Goal: Information Seeking & Learning: Find specific fact

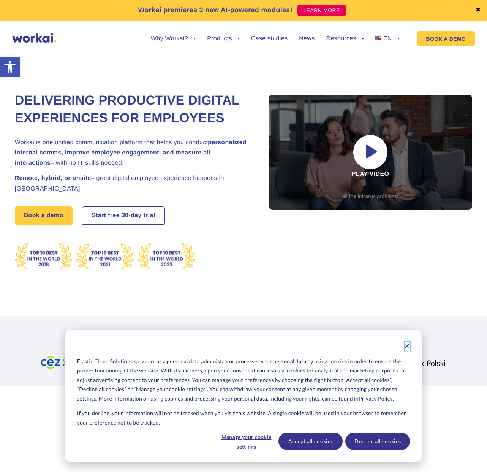
click at [406, 346] on icon "Dismiss cookie banner" at bounding box center [407, 345] width 5 height 5
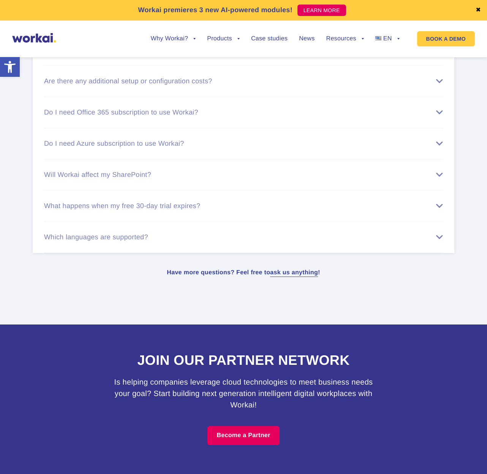
scroll to position [4550, 0]
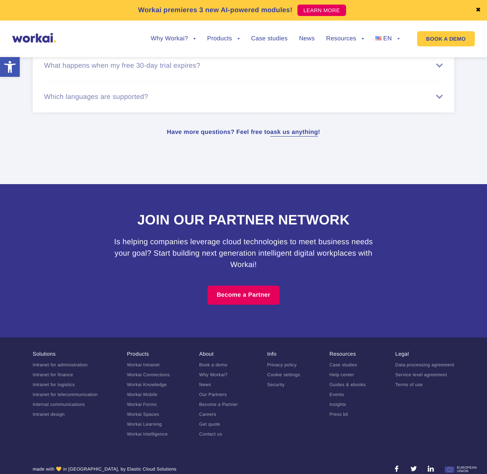
click at [288, 362] on link "Privacy policy" at bounding box center [282, 364] width 30 height 5
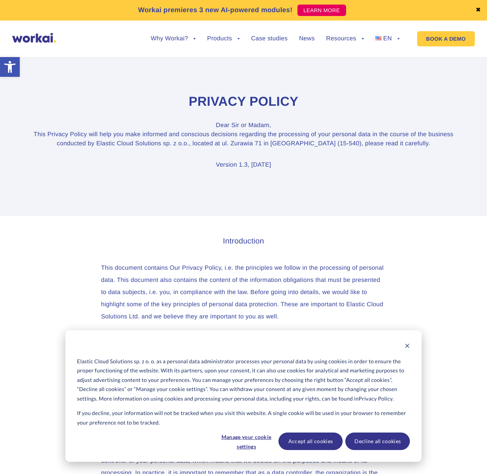
click at [128, 143] on p "Dear [PERSON_NAME] or Madam, This Privacy Policy will help you make informed an…" at bounding box center [244, 134] width 422 height 27
drag, startPoint x: 128, startPoint y: 143, endPoint x: 206, endPoint y: 142, distance: 77.6
click at [206, 142] on p "Dear [PERSON_NAME] or Madam, This Privacy Policy will help you make informed an…" at bounding box center [244, 134] width 422 height 27
copy p "Elastic Cloud Solutions sp. z o.o."
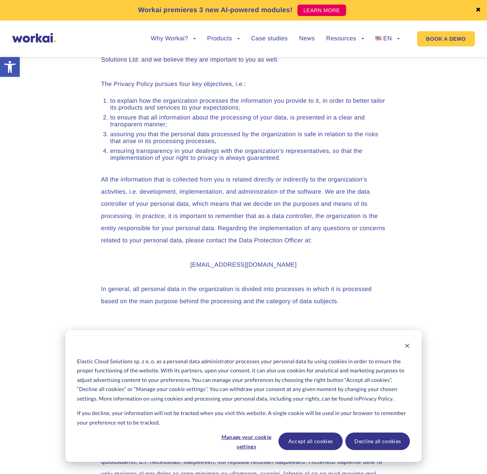
scroll to position [257, 0]
